Goal: Information Seeking & Learning: Check status

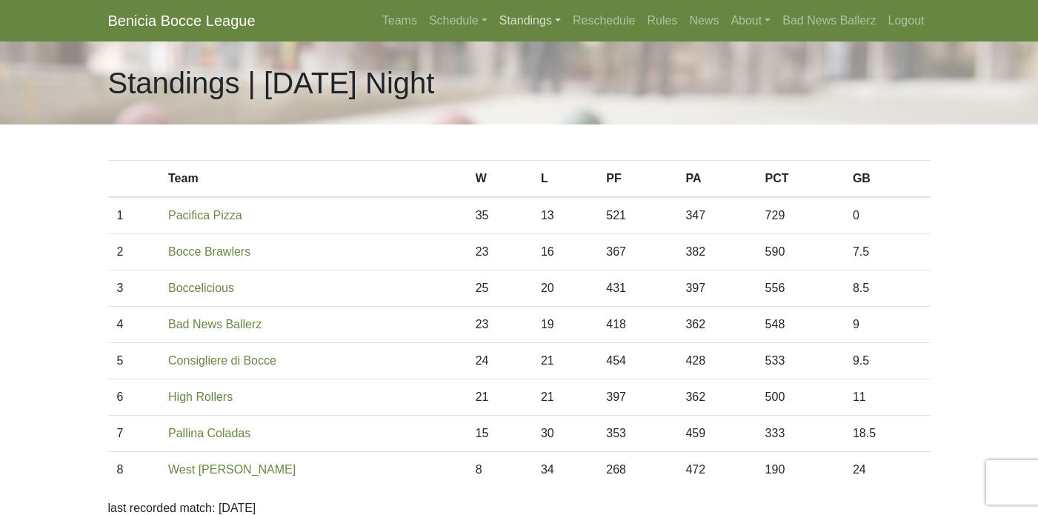
click at [529, 23] on link "Standings" at bounding box center [530, 21] width 73 height 30
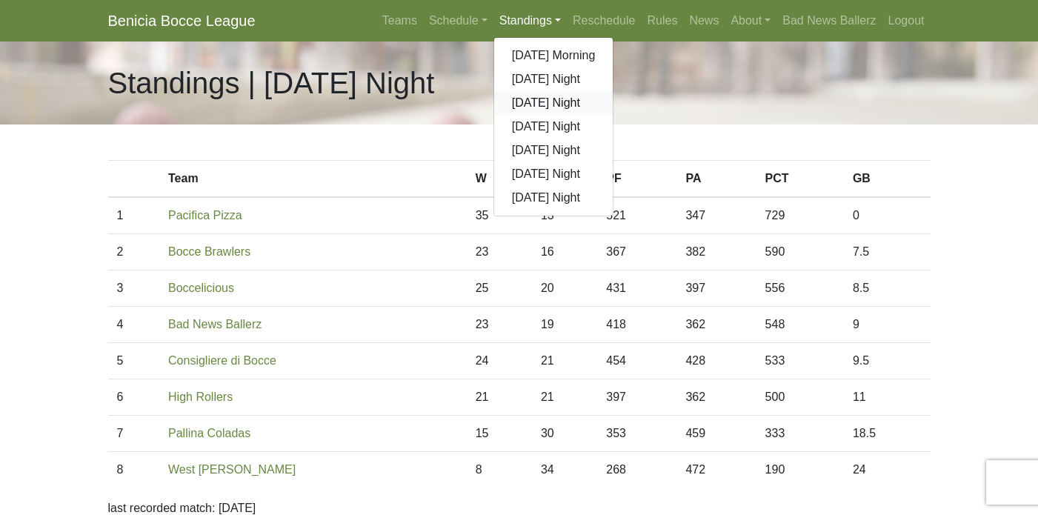
click at [539, 104] on link "[DATE] Night" at bounding box center [553, 103] width 119 height 24
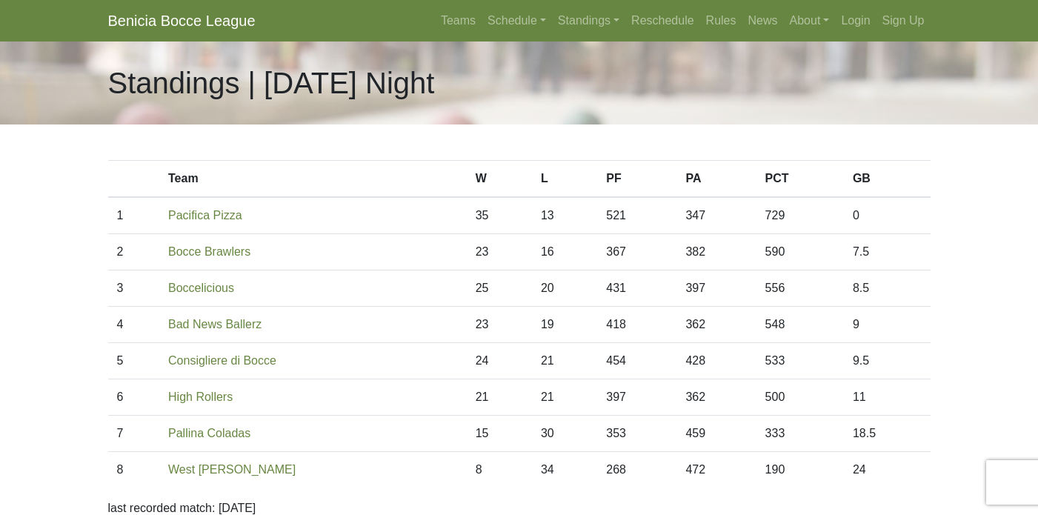
click at [180, 18] on link "Benicia Bocce League" at bounding box center [181, 21] width 147 height 30
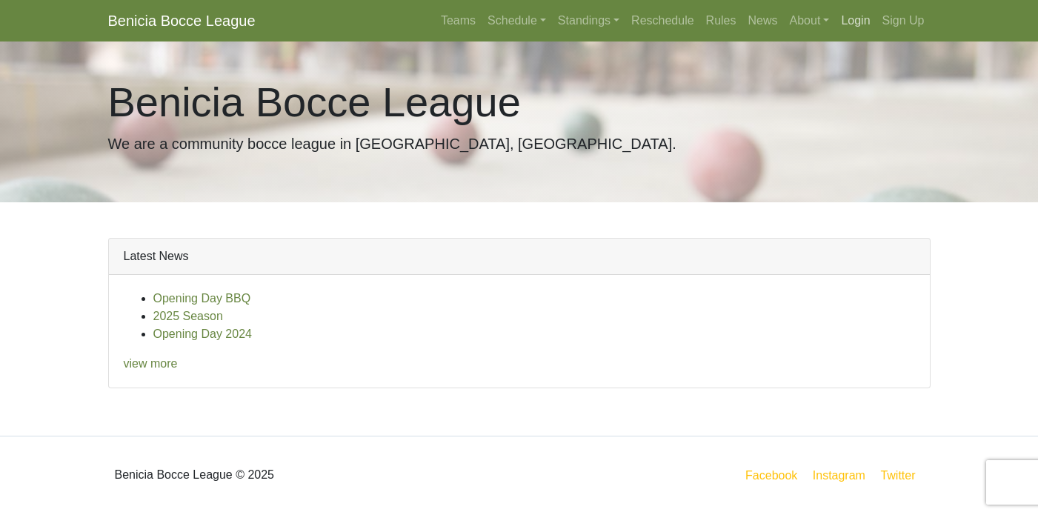
click at [854, 22] on link "Login" at bounding box center [855, 21] width 41 height 30
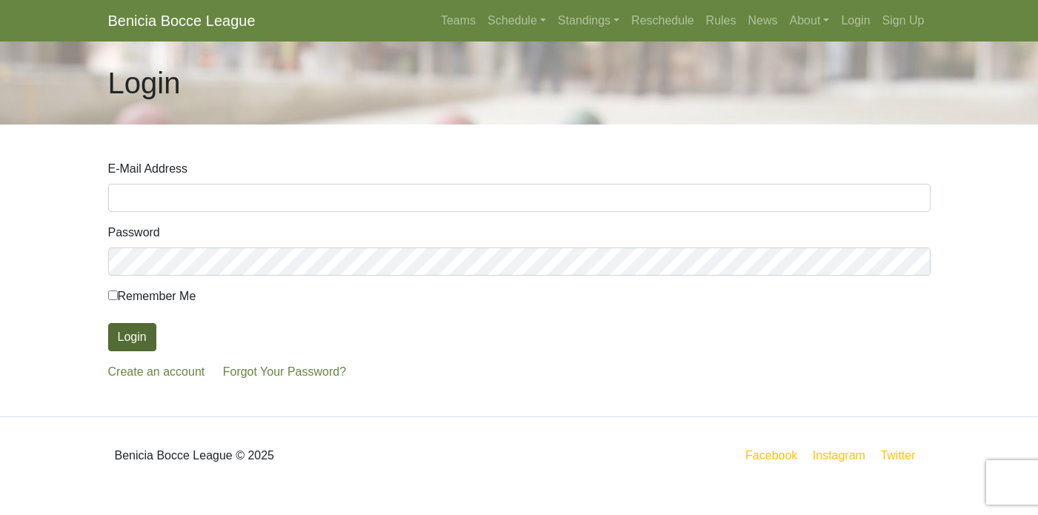
type input "[EMAIL_ADDRESS][DOMAIN_NAME]"
click at [123, 331] on button "Login" at bounding box center [132, 337] width 48 height 28
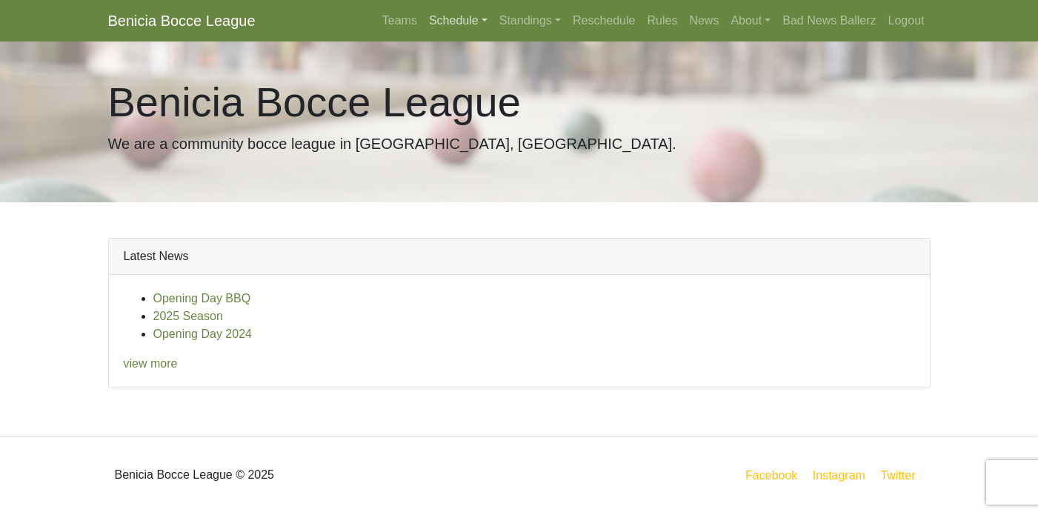
click at [442, 19] on link "Schedule" at bounding box center [458, 21] width 70 height 30
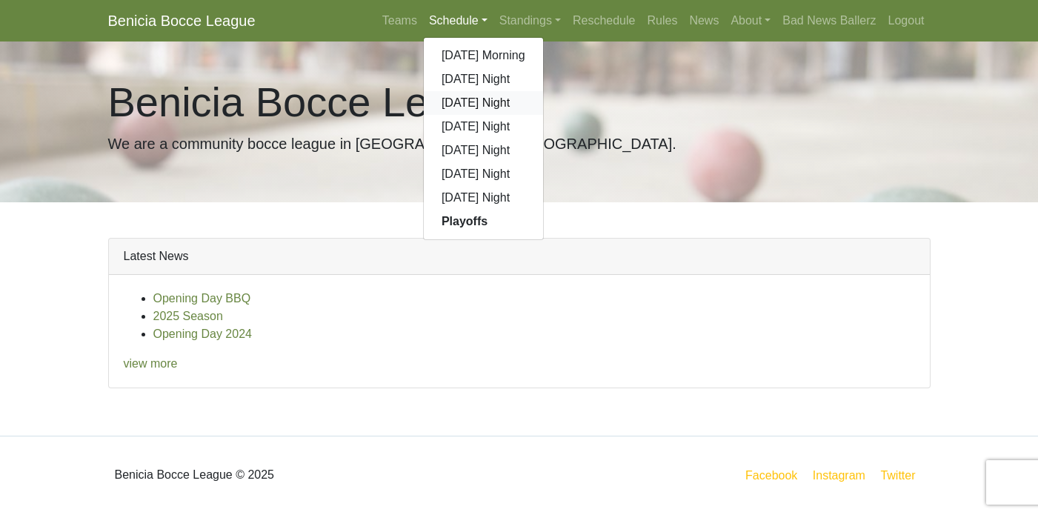
click at [459, 103] on link "[DATE] Night" at bounding box center [483, 103] width 119 height 24
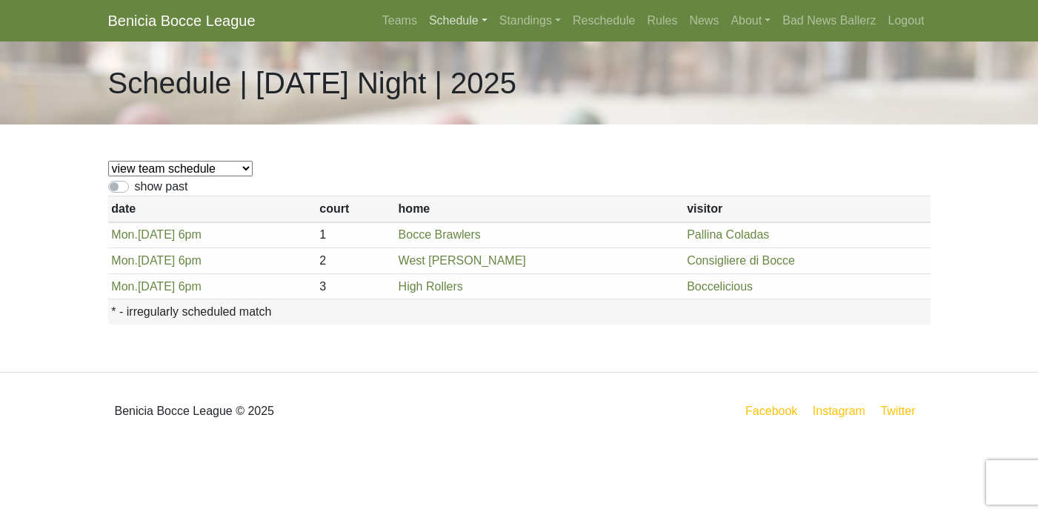
click at [439, 19] on link "Schedule" at bounding box center [458, 21] width 70 height 30
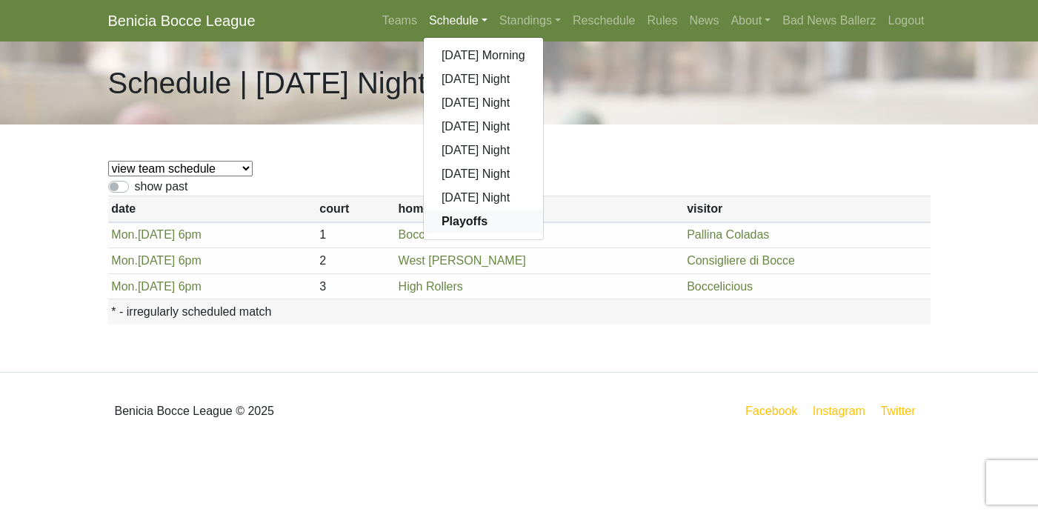
click at [457, 228] on strong "Playoffs" at bounding box center [465, 221] width 46 height 13
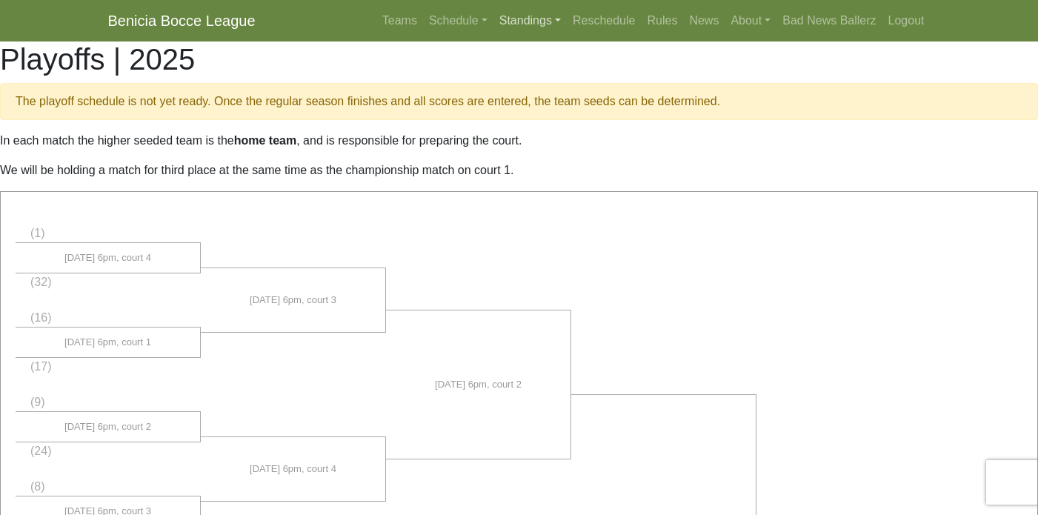
click at [534, 22] on link "Standings" at bounding box center [530, 21] width 73 height 30
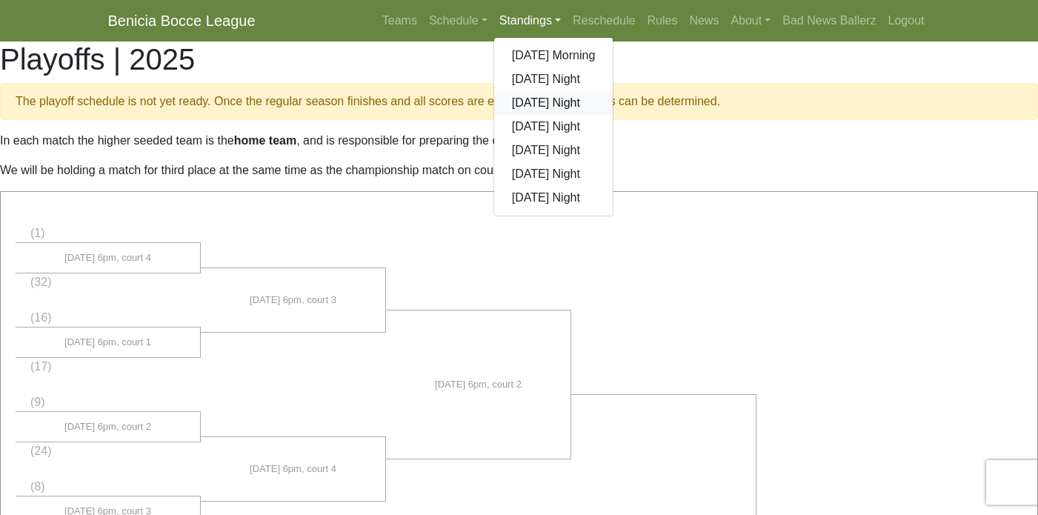
click at [537, 99] on link "[DATE] Night" at bounding box center [553, 103] width 119 height 24
